Goal: Information Seeking & Learning: Compare options

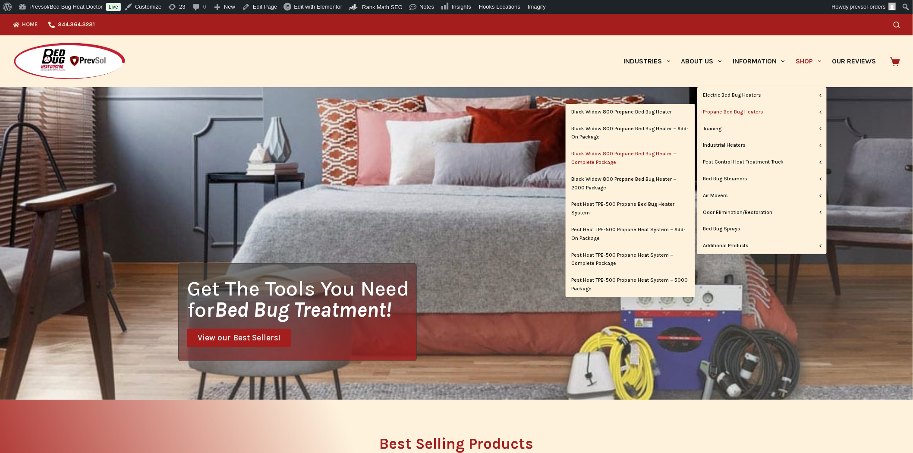
click at [637, 160] on link "Black Widow 800 Propane Bed Bug Heater – Complete Package" at bounding box center [630, 158] width 129 height 25
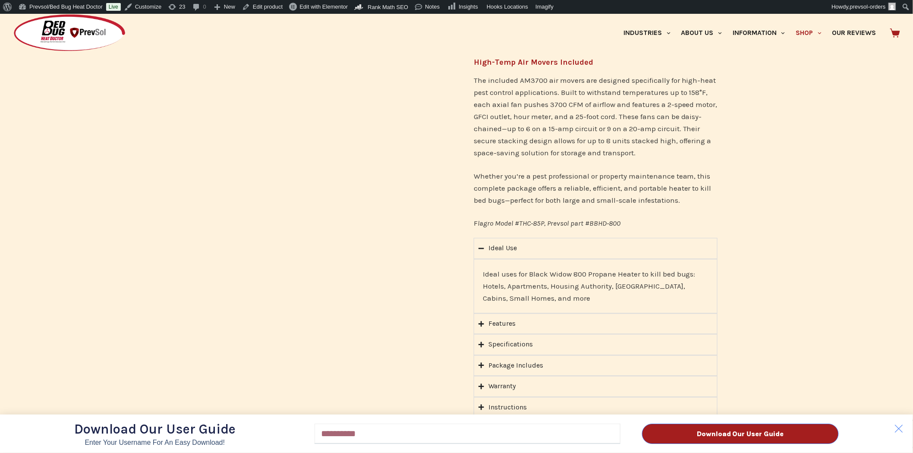
scroll to position [623, 0]
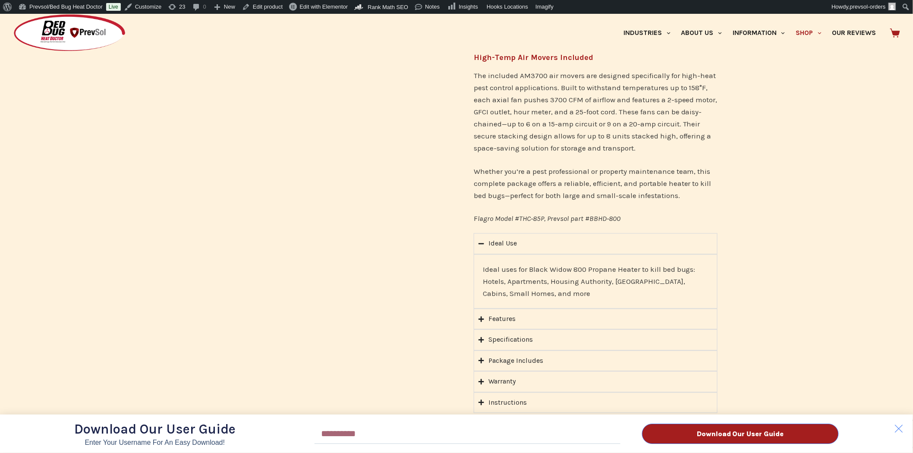
click at [481, 348] on div "Download Our User Guide Enter Your Username for an Easy Download! Email Downloa…" at bounding box center [456, 233] width 913 height 439
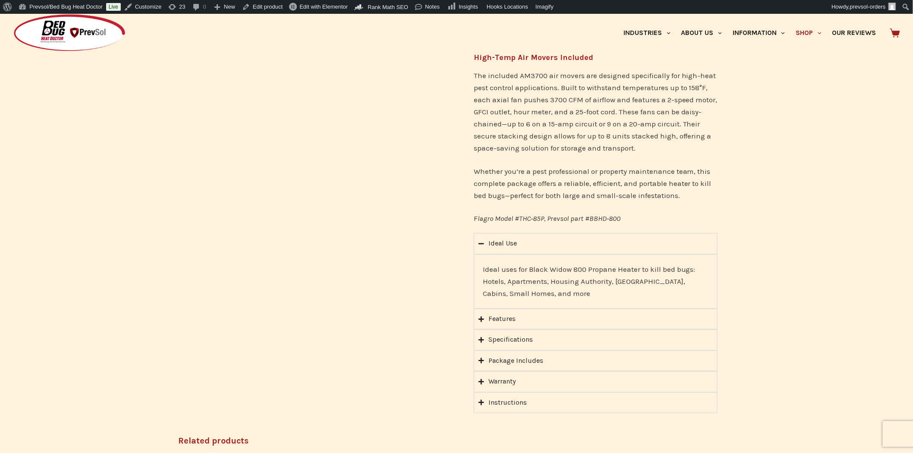
click at [481, 358] on icon "Accordion. Open links with Enter or Space, close with Escape, and navigate with…" at bounding box center [481, 361] width 6 height 6
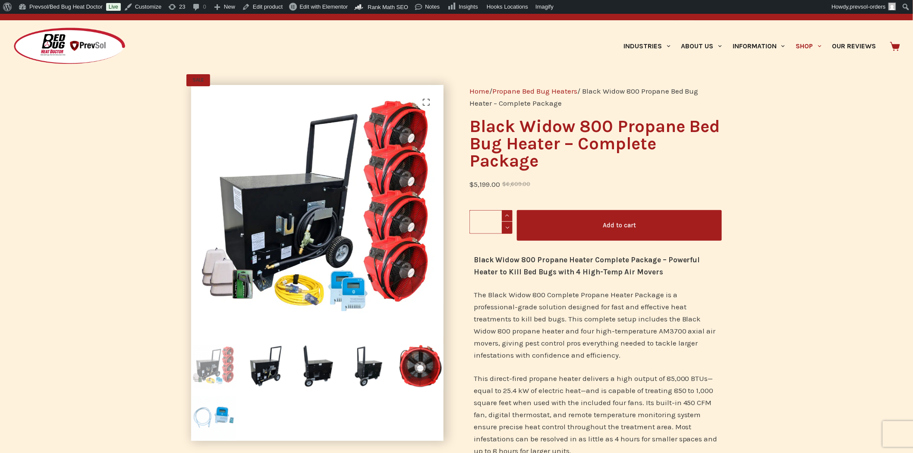
scroll to position [0, 0]
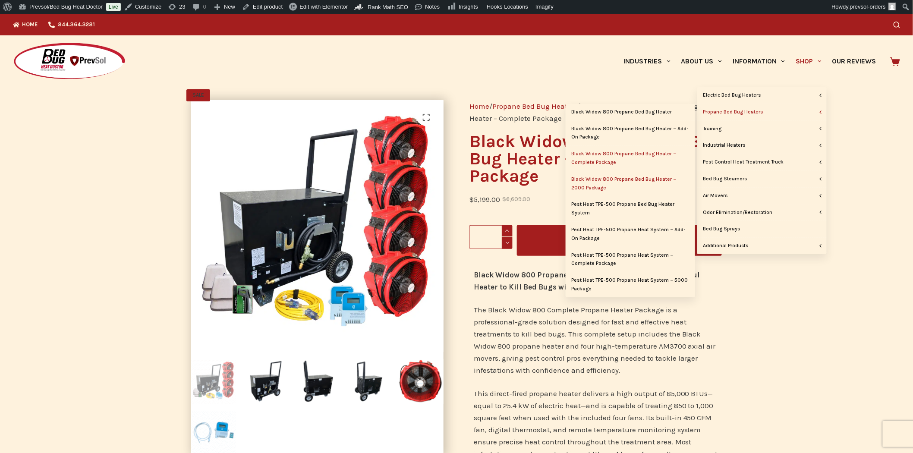
click at [650, 176] on link "Black Widow 800 Propane Bed Bug Heater – 2000 Package" at bounding box center [630, 183] width 129 height 25
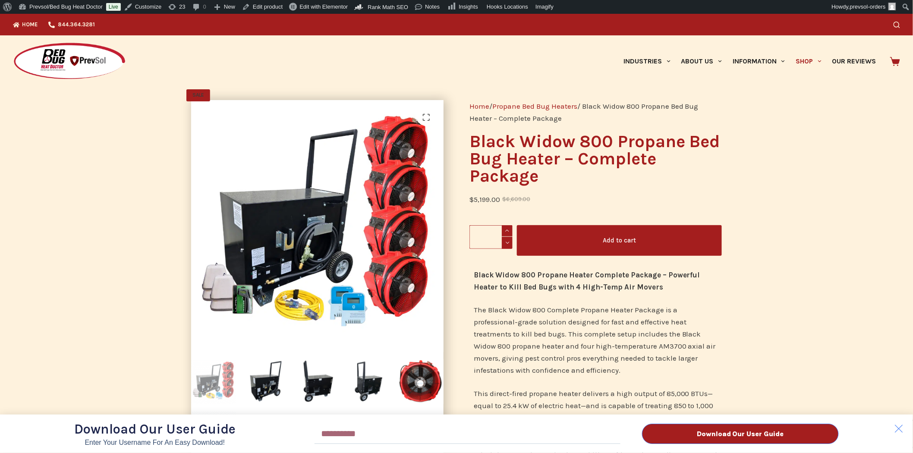
click at [824, 62] on div "Download Our User Guide Enter Your Username for an Easy Download! Email Downloa…" at bounding box center [456, 233] width 913 height 439
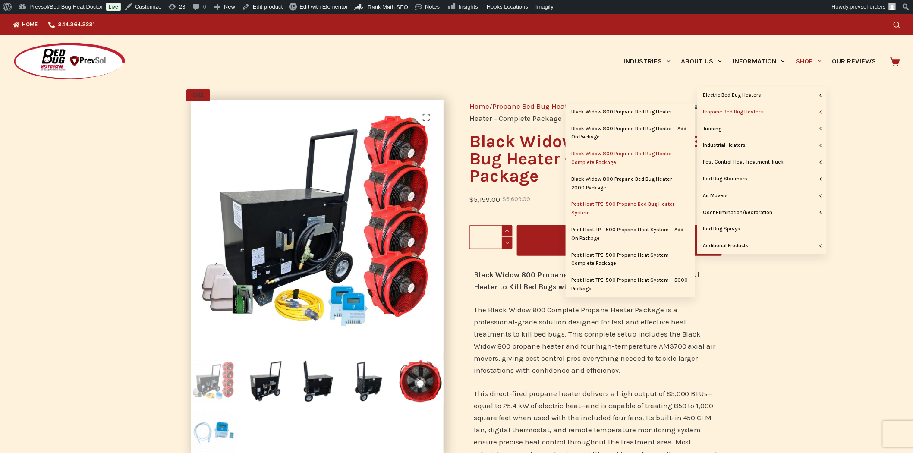
click at [641, 203] on link "Pest Heat TPE-500 Propane Bed Bug Heater System" at bounding box center [630, 208] width 129 height 25
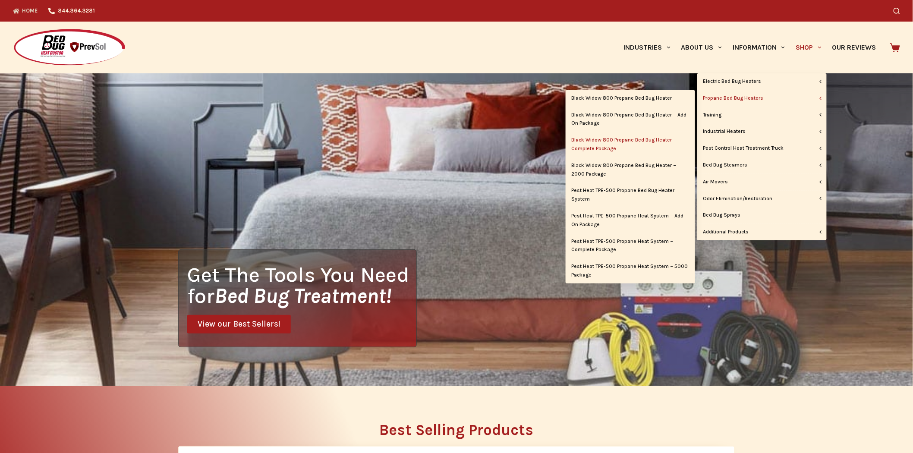
click at [611, 140] on link "Black Widow 800 Propane Bed Bug Heater – Complete Package" at bounding box center [630, 144] width 129 height 25
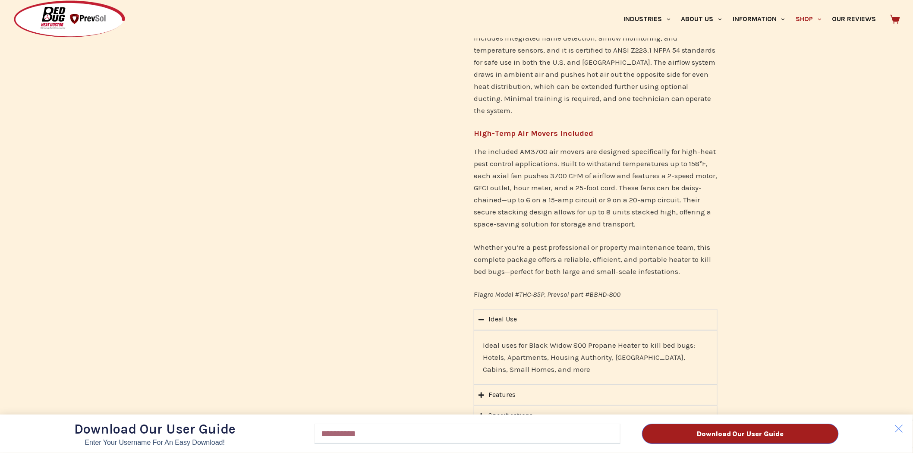
scroll to position [623, 0]
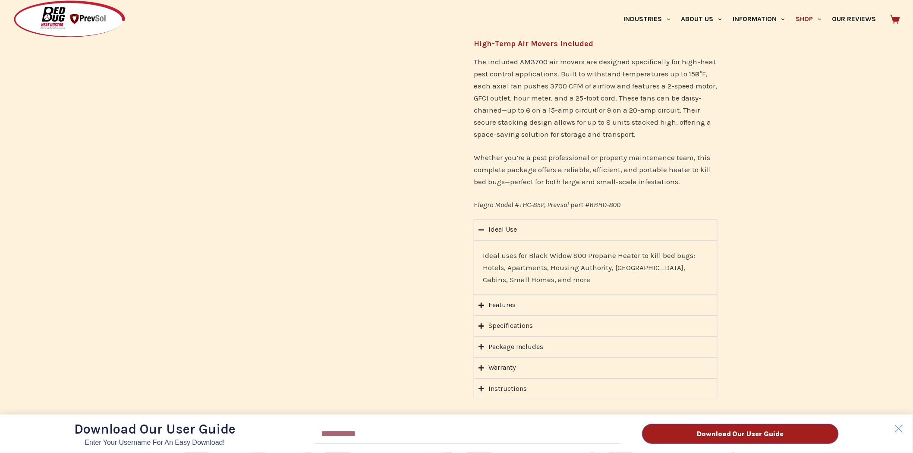
click at [481, 216] on div "Download Our User Guide Enter Your Username for an Easy Download! Email Downloa…" at bounding box center [456, 226] width 913 height 453
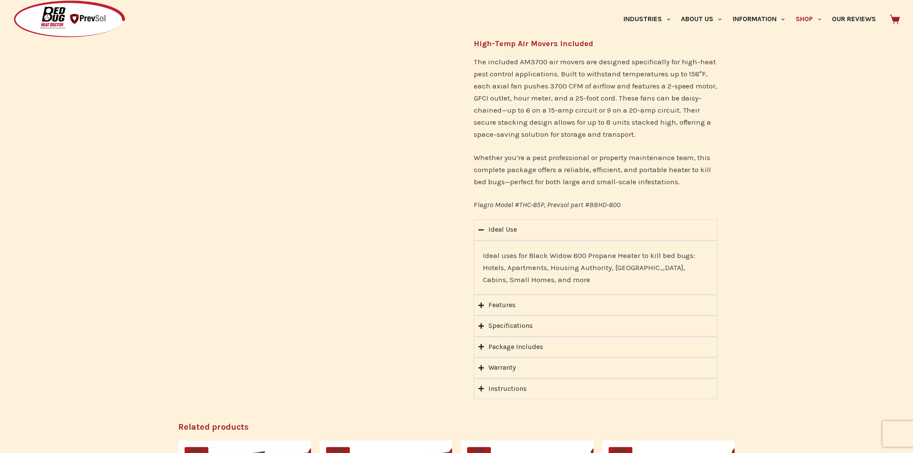
click at [480, 344] on icon "Accordion. Open links with Enter or Space, close with Escape, and navigate with…" at bounding box center [481, 347] width 6 height 6
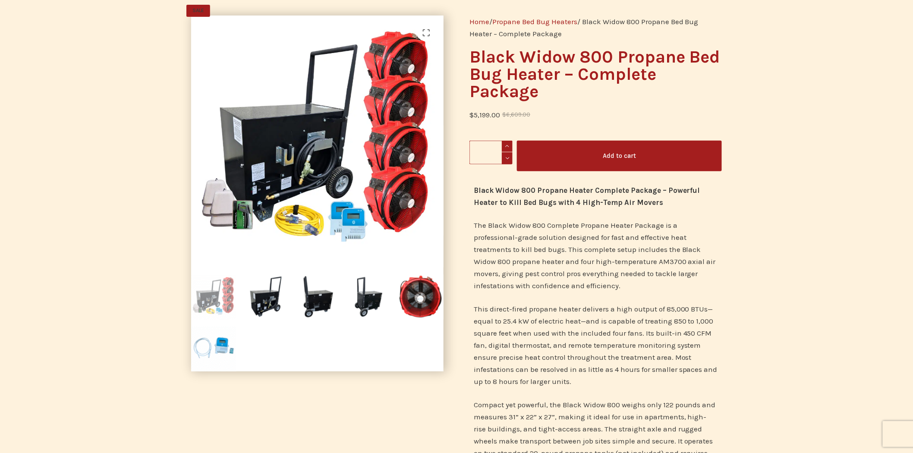
scroll to position [0, 0]
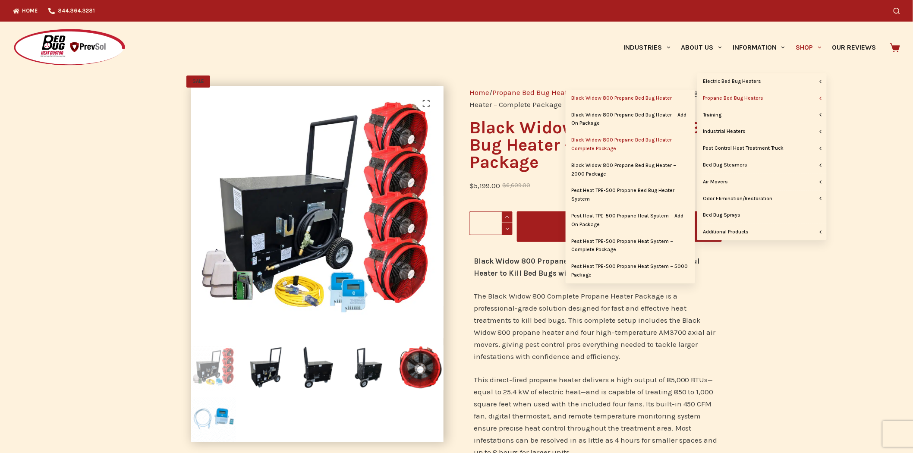
click at [663, 97] on link "Black Widow 800 Propane Bed Bug Heater" at bounding box center [630, 98] width 129 height 16
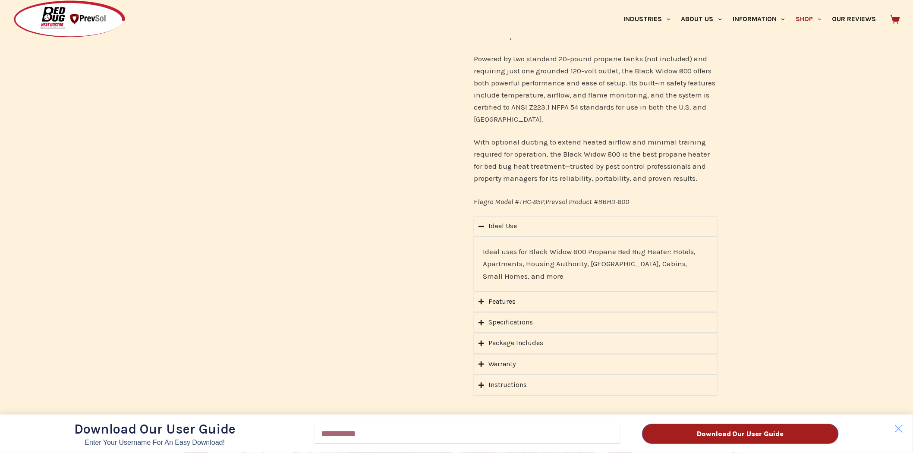
scroll to position [479, 0]
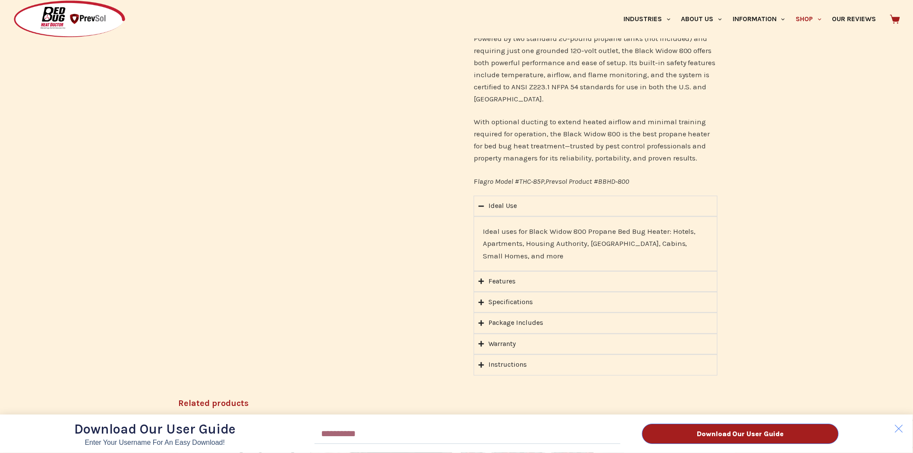
click at [482, 323] on div "Download Our User Guide Enter Your Username for an Easy Download! Email Downloa…" at bounding box center [456, 226] width 913 height 453
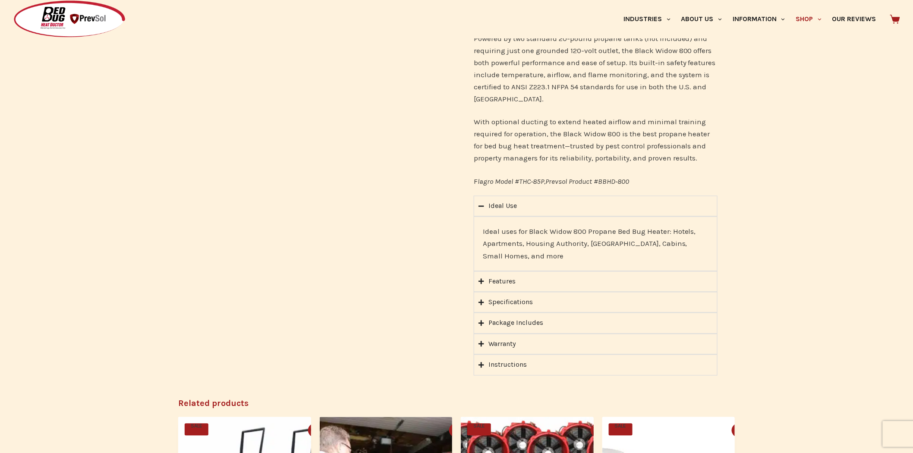
click at [480, 324] on icon "Accordion. Open links with Enter or Space, close with Escape, and navigate with…" at bounding box center [481, 323] width 6 height 6
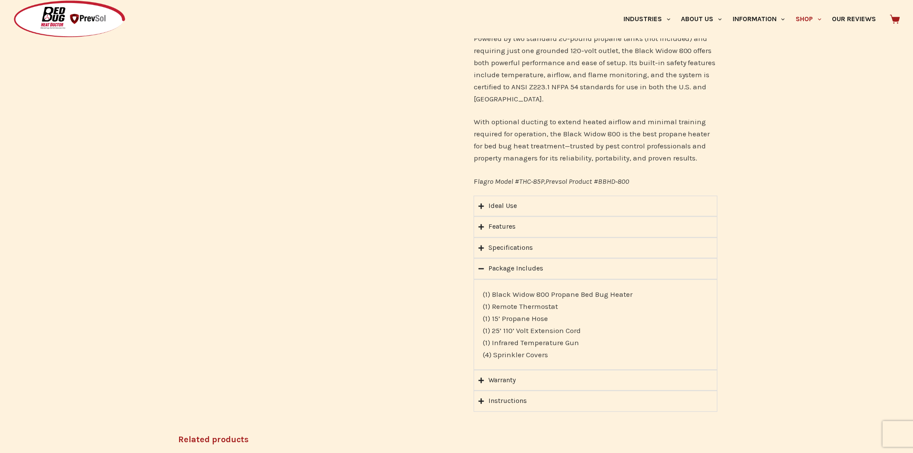
click at [485, 267] on summary "Package Includes" at bounding box center [596, 268] width 244 height 21
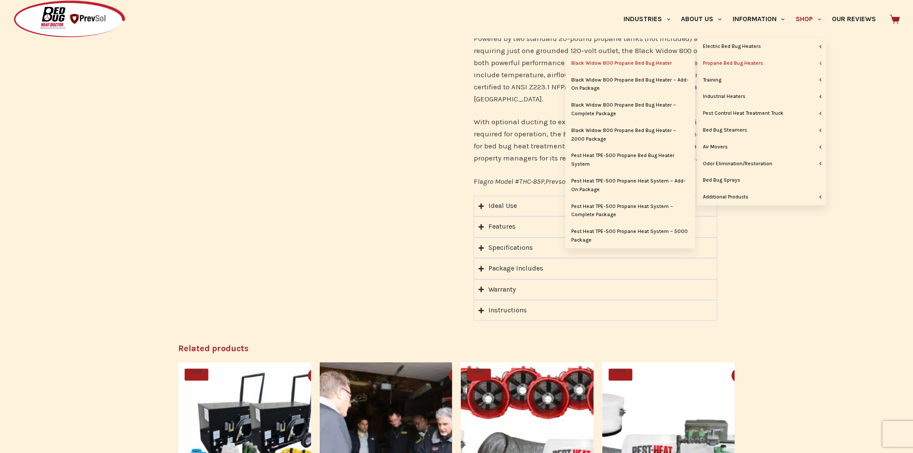
click at [738, 63] on link "Propane Bed Bug Heaters" at bounding box center [761, 63] width 129 height 16
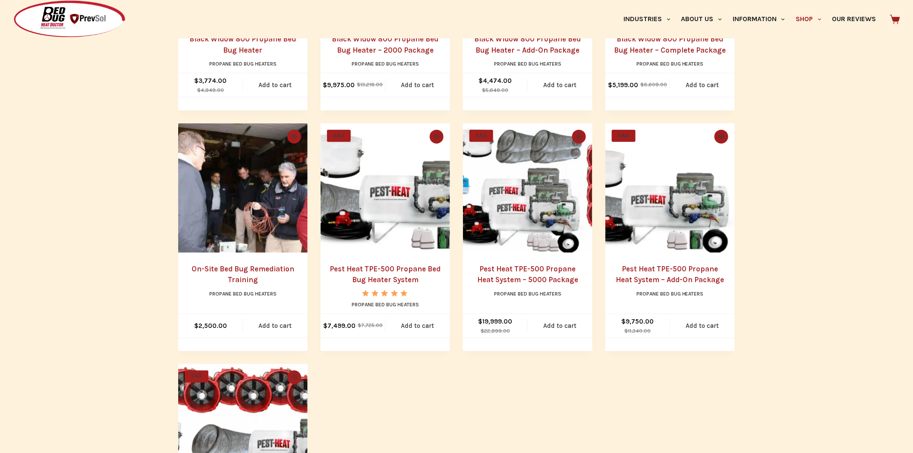
scroll to position [192, 0]
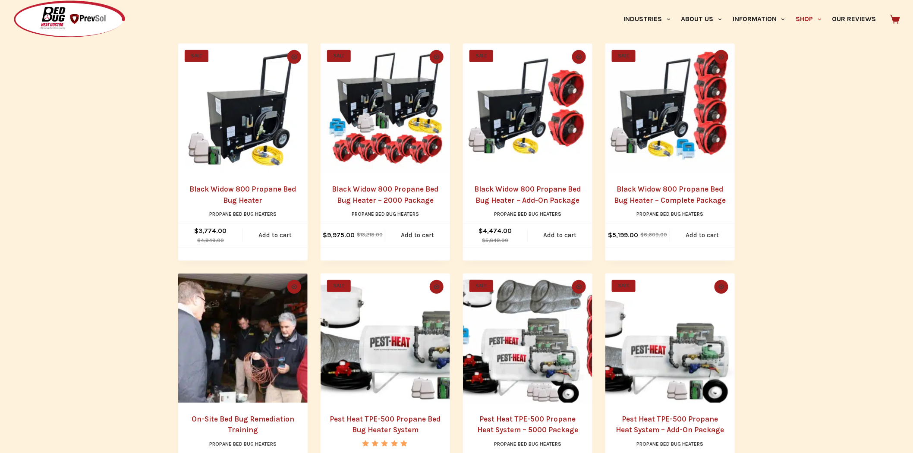
click at [558, 119] on img "Black Widow 800 Propane Bed Bug Heater - Add-On Package" at bounding box center [527, 108] width 129 height 129
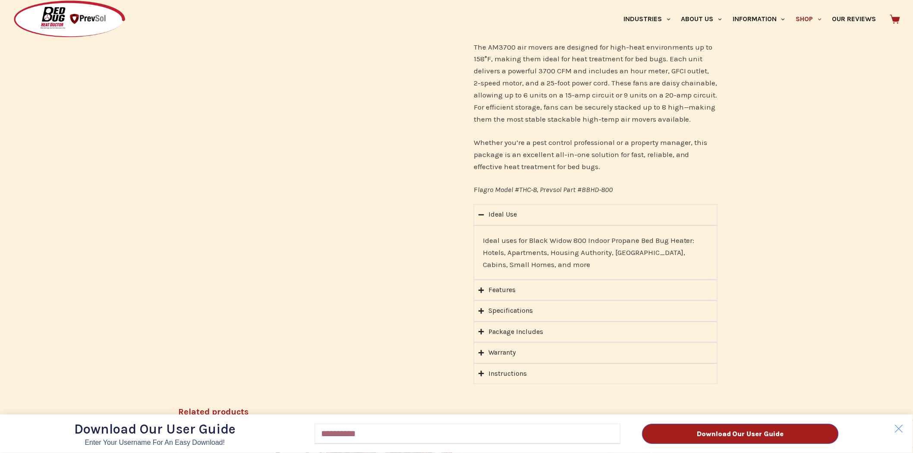
scroll to position [671, 0]
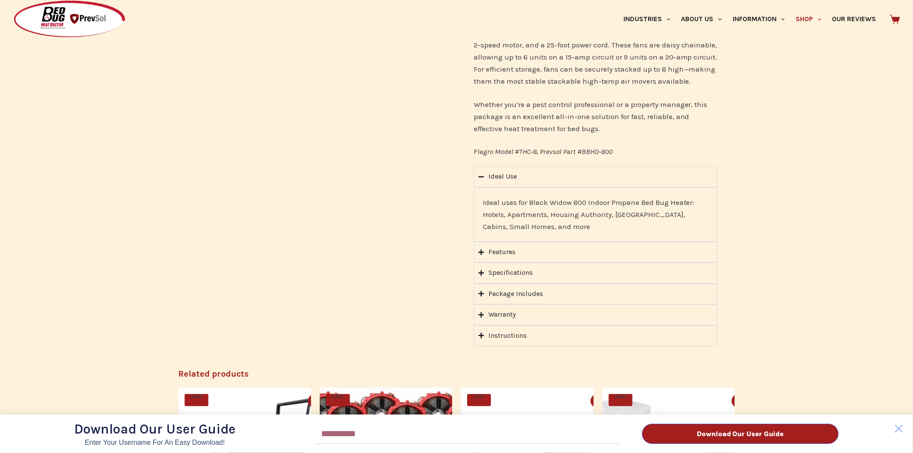
click at [480, 280] on div "Download Our User Guide Enter Your Username for an Easy Download! Email Downloa…" at bounding box center [456, 226] width 913 height 453
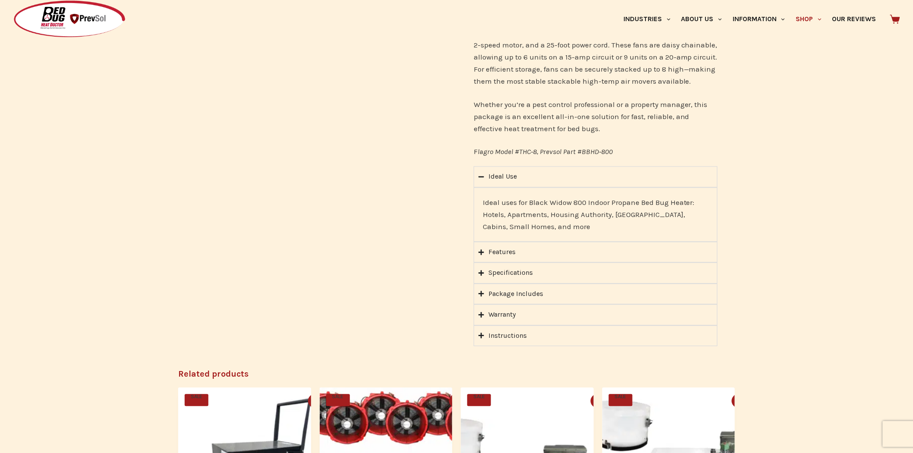
click at [480, 291] on icon "Accordion. Open links with Enter or Space, close with Escape, and navigate with…" at bounding box center [481, 294] width 6 height 6
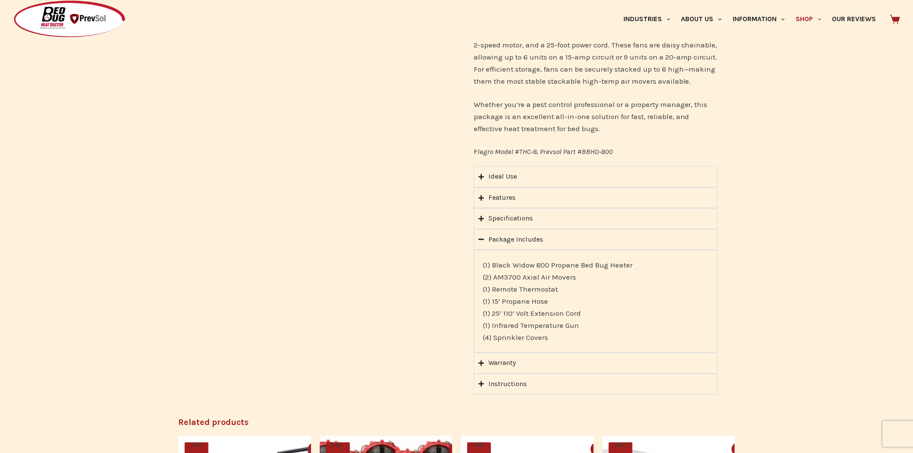
click at [482, 236] on icon "Accordion. Open links with Enter or Space, close with Escape, and navigate with…" at bounding box center [481, 239] width 6 height 6
